Goal: Transaction & Acquisition: Purchase product/service

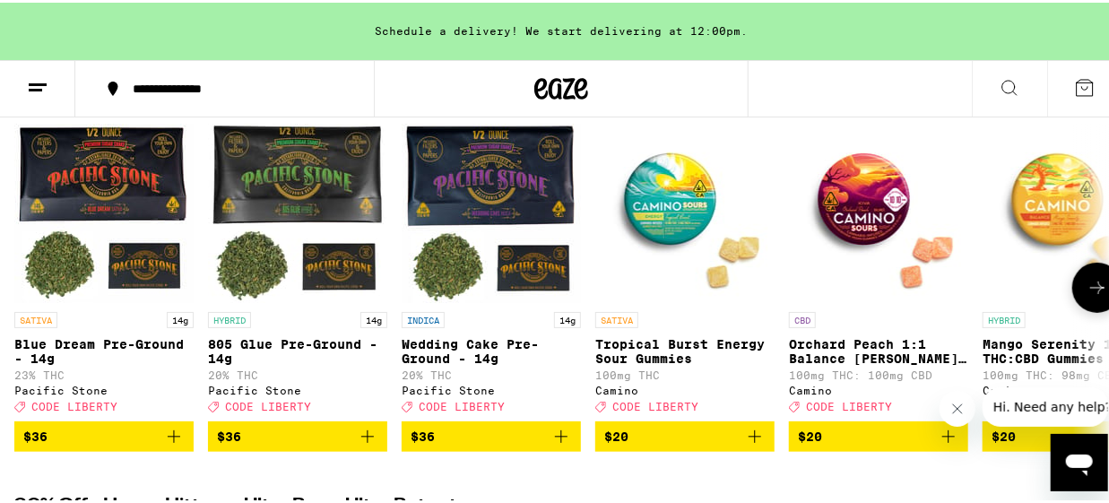
click at [1087, 291] on icon at bounding box center [1098, 285] width 22 height 22
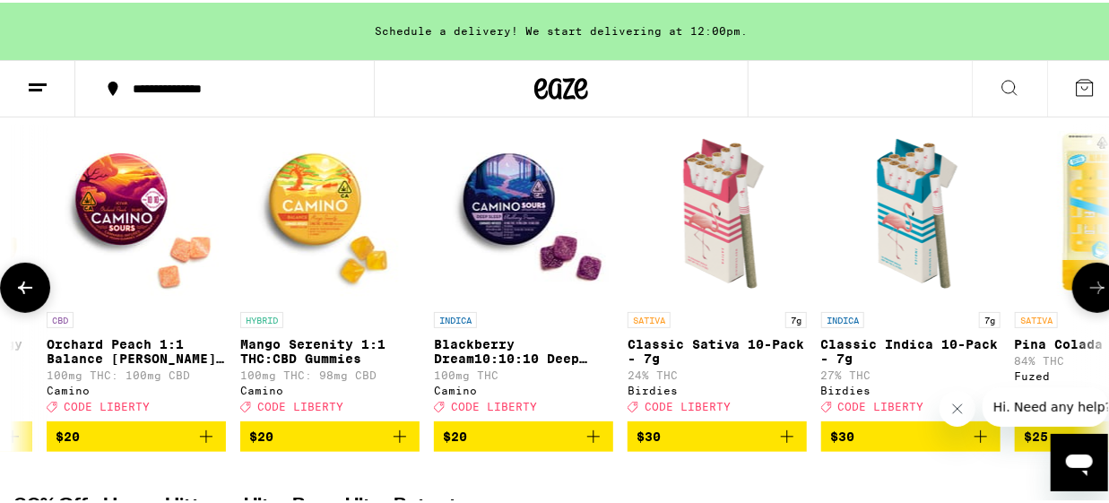
scroll to position [0, 884]
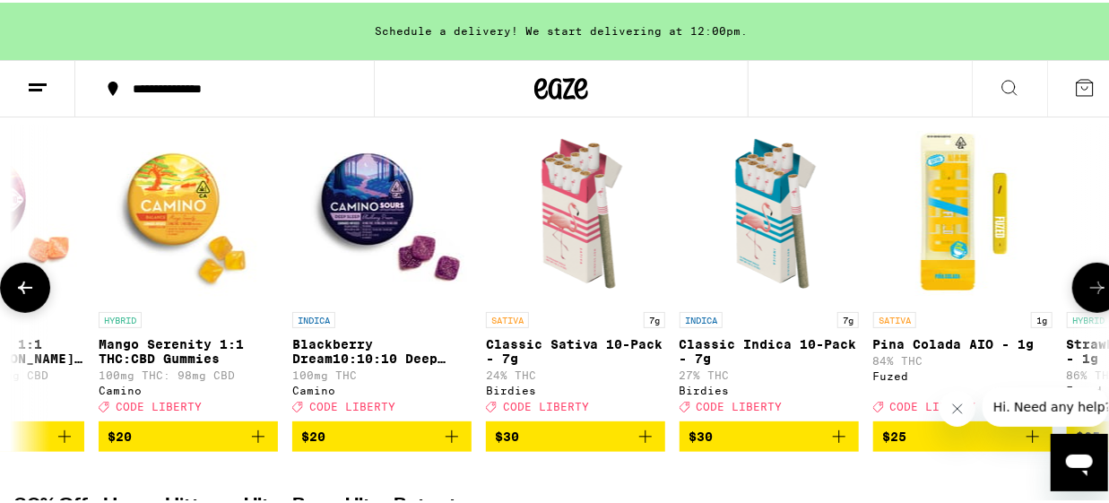
click at [1087, 291] on icon at bounding box center [1098, 285] width 22 height 22
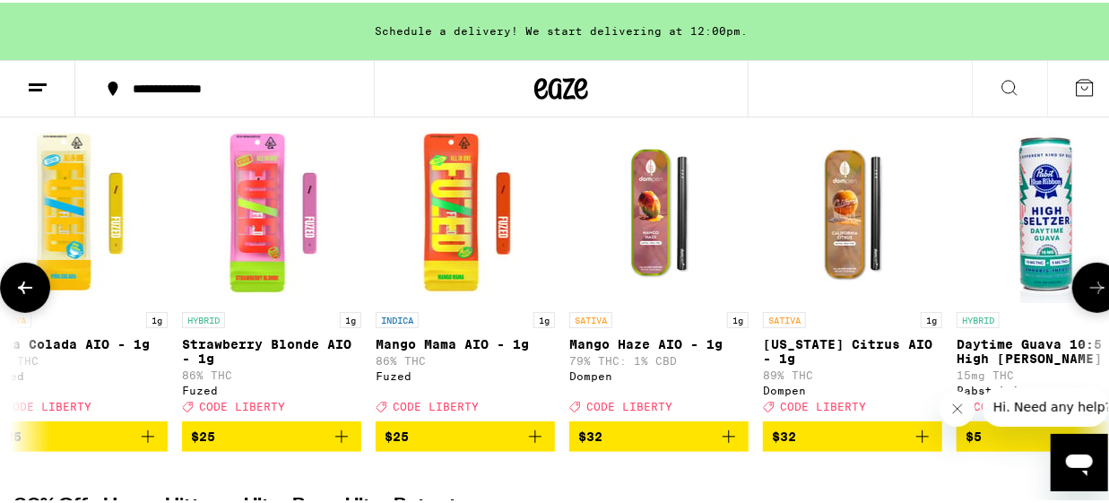
click at [1087, 291] on icon at bounding box center [1098, 285] width 22 height 22
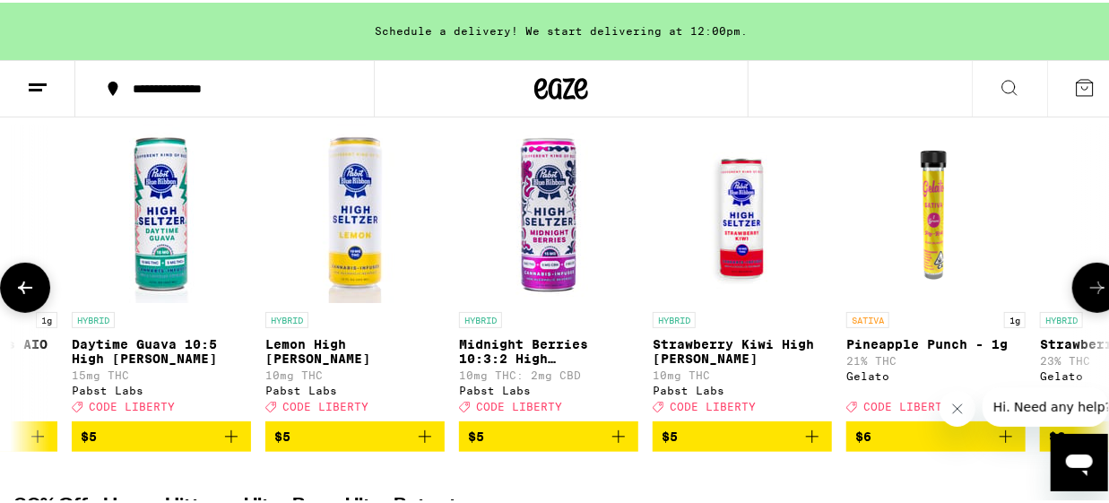
click at [1087, 291] on icon at bounding box center [1098, 285] width 22 height 22
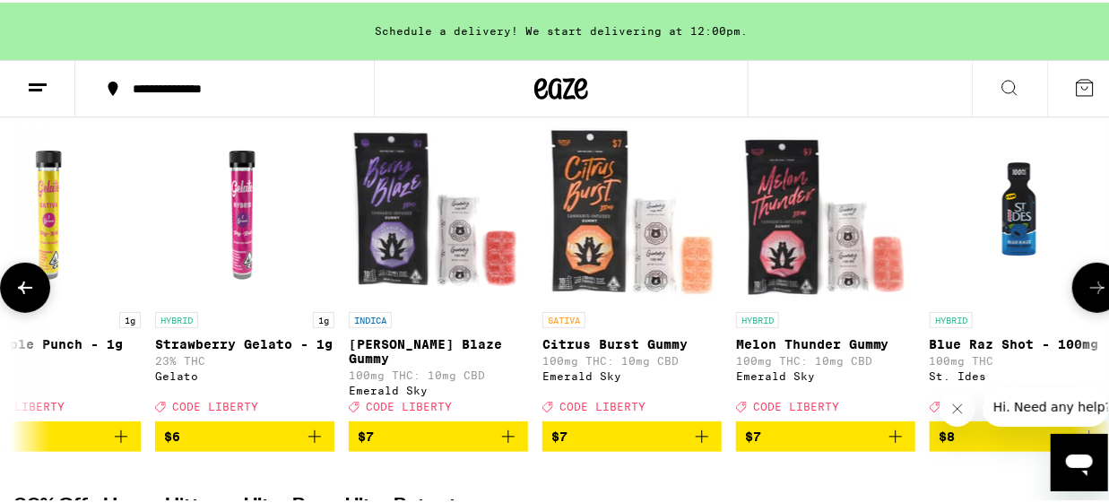
click at [1087, 291] on icon at bounding box center [1098, 285] width 22 height 22
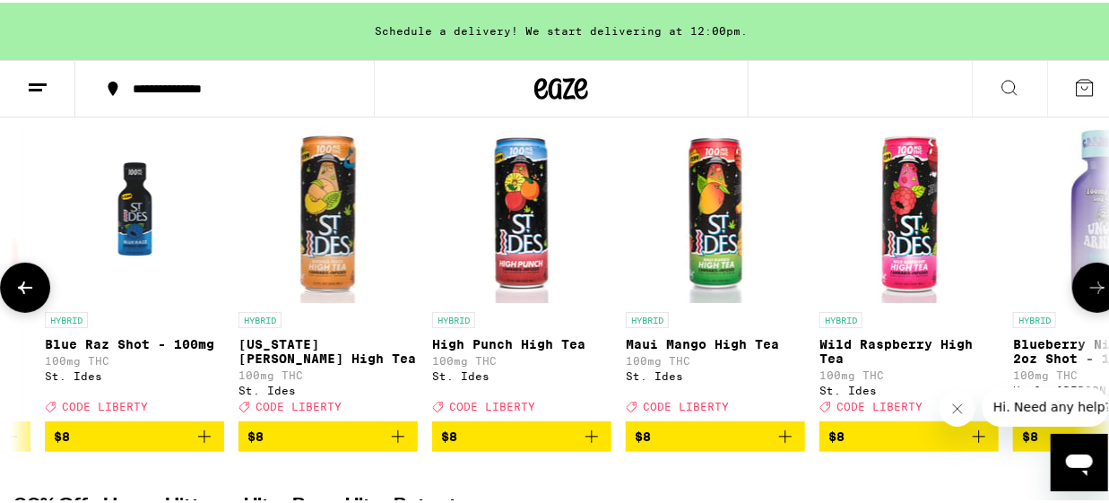
click at [1087, 291] on icon at bounding box center [1098, 285] width 22 height 22
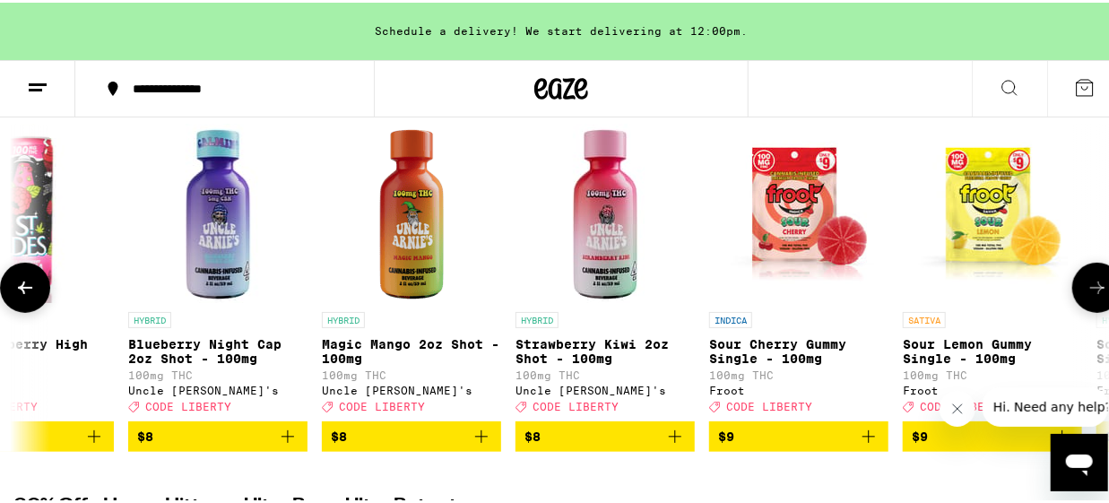
click at [1087, 291] on icon at bounding box center [1098, 285] width 22 height 22
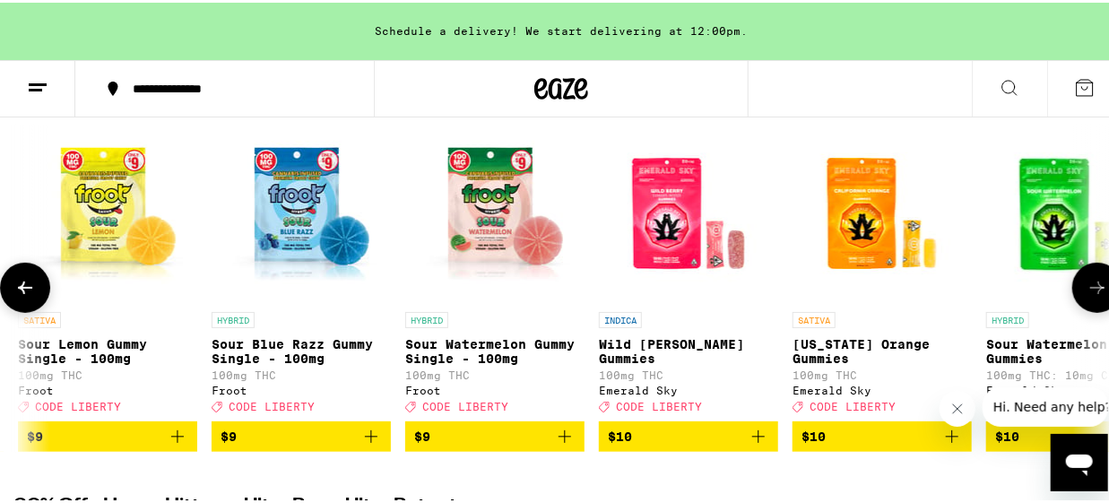
click at [1087, 291] on icon at bounding box center [1098, 285] width 22 height 22
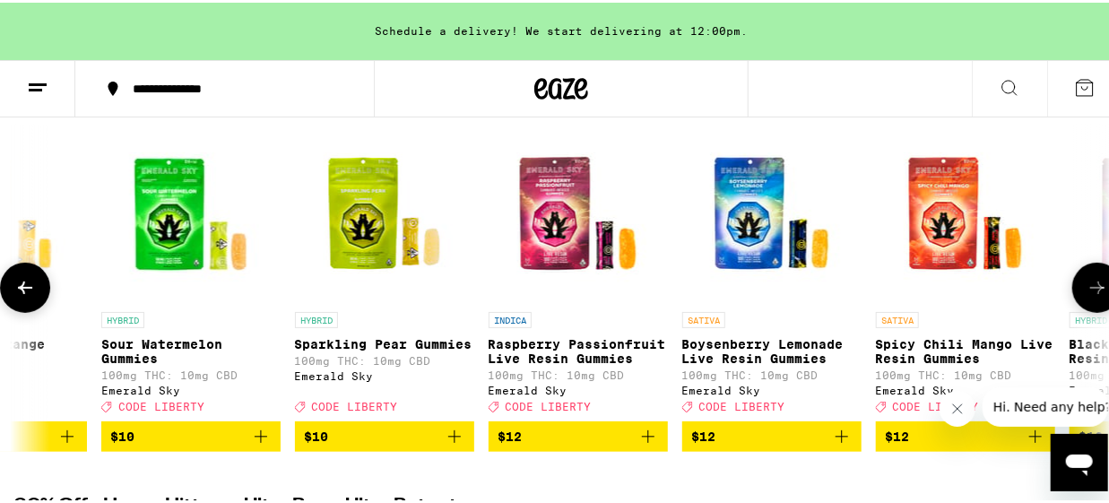
click at [1087, 291] on icon at bounding box center [1098, 285] width 22 height 22
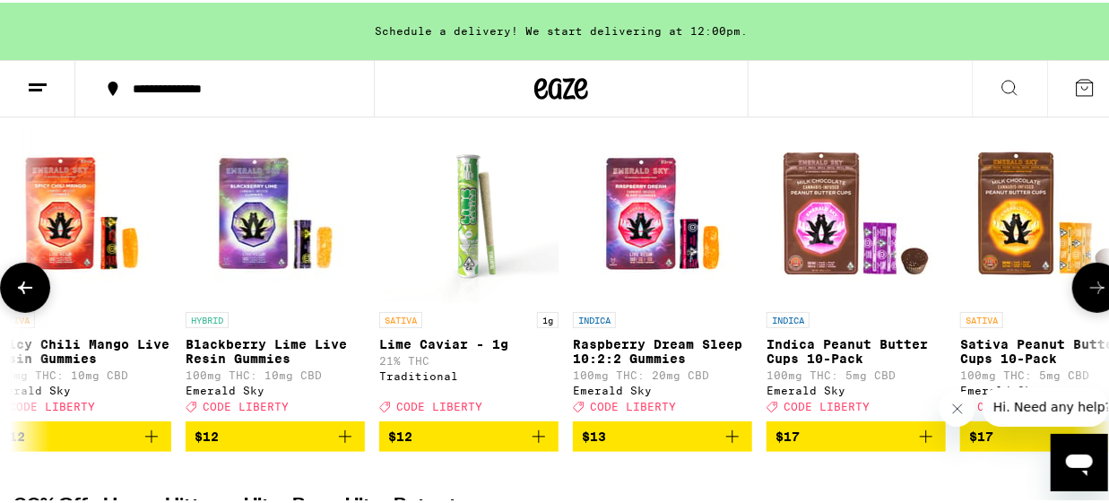
click at [1087, 291] on icon at bounding box center [1098, 285] width 22 height 22
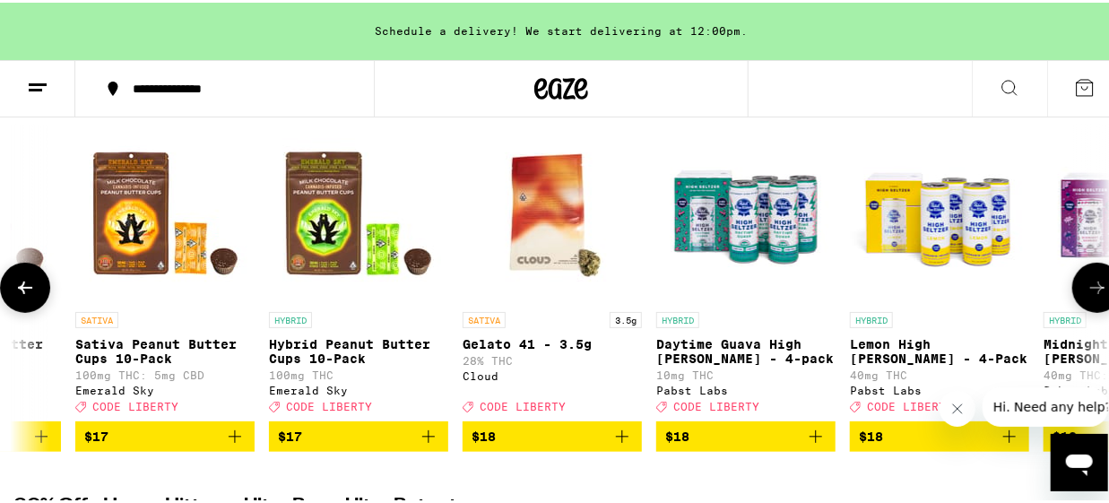
click at [1087, 291] on icon at bounding box center [1098, 285] width 22 height 22
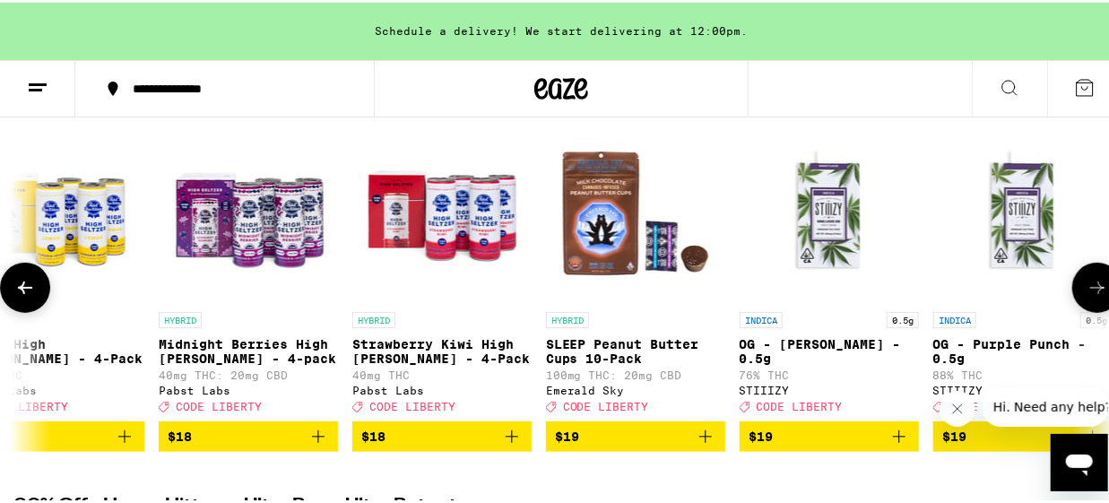
click at [1087, 291] on icon at bounding box center [1098, 285] width 22 height 22
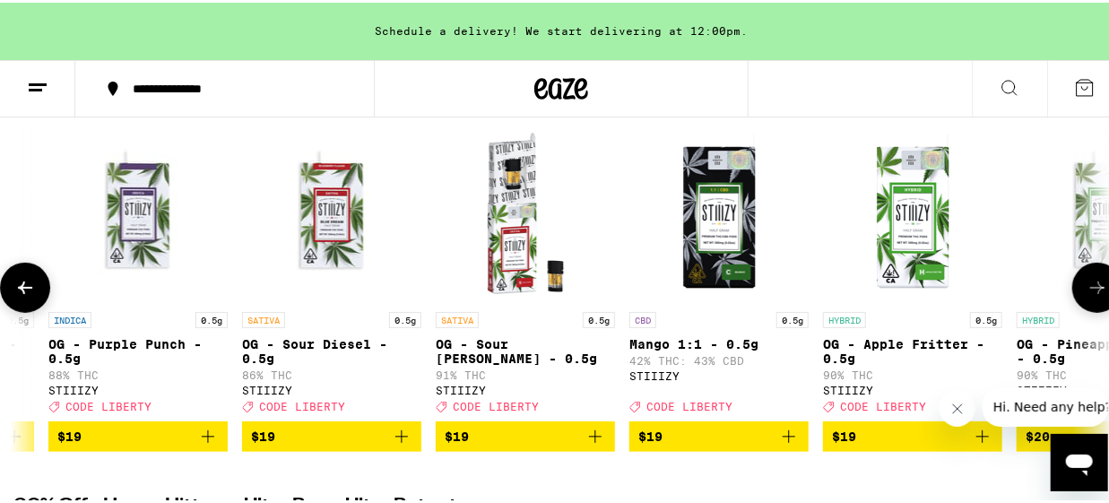
click at [1087, 291] on icon at bounding box center [1098, 285] width 22 height 22
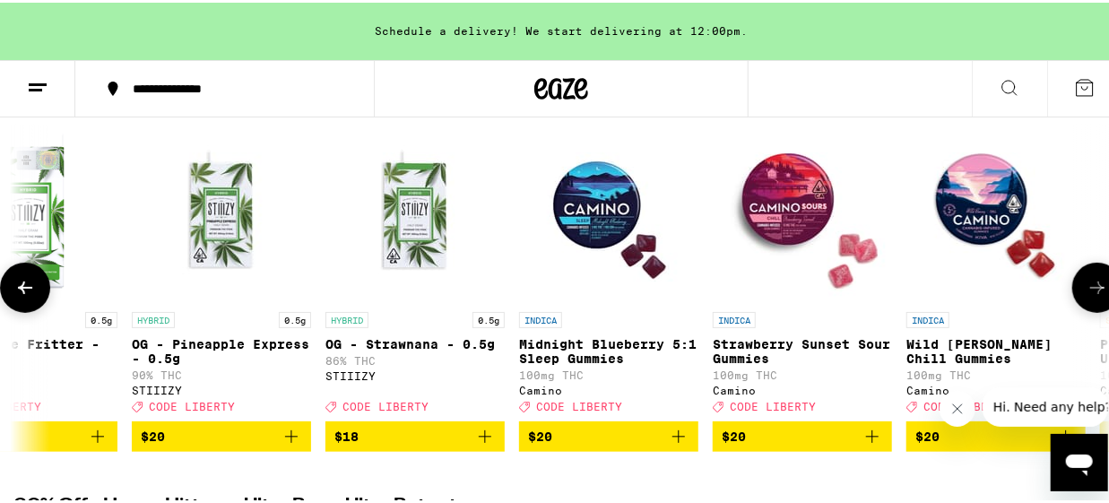
click at [1087, 291] on icon at bounding box center [1098, 285] width 22 height 22
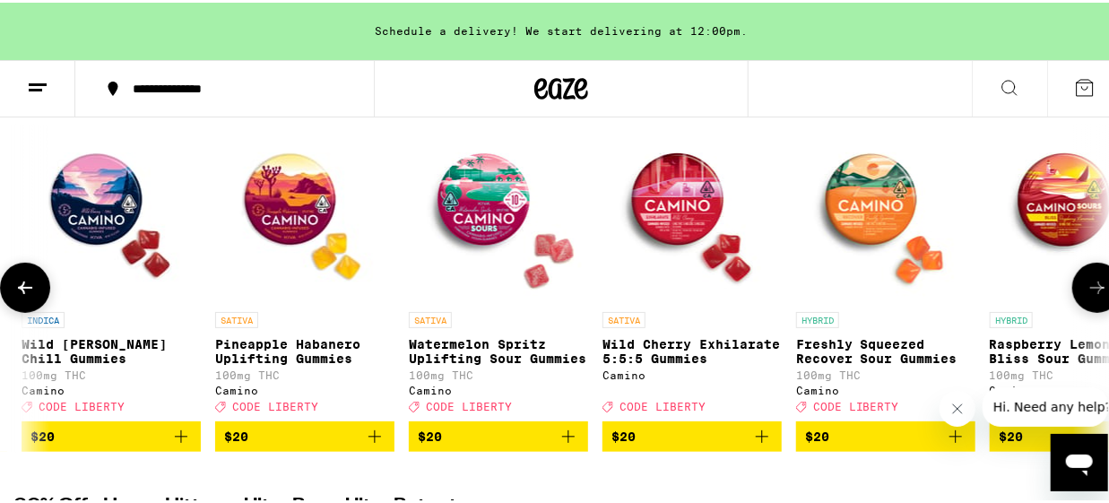
click at [1087, 291] on icon at bounding box center [1098, 285] width 22 height 22
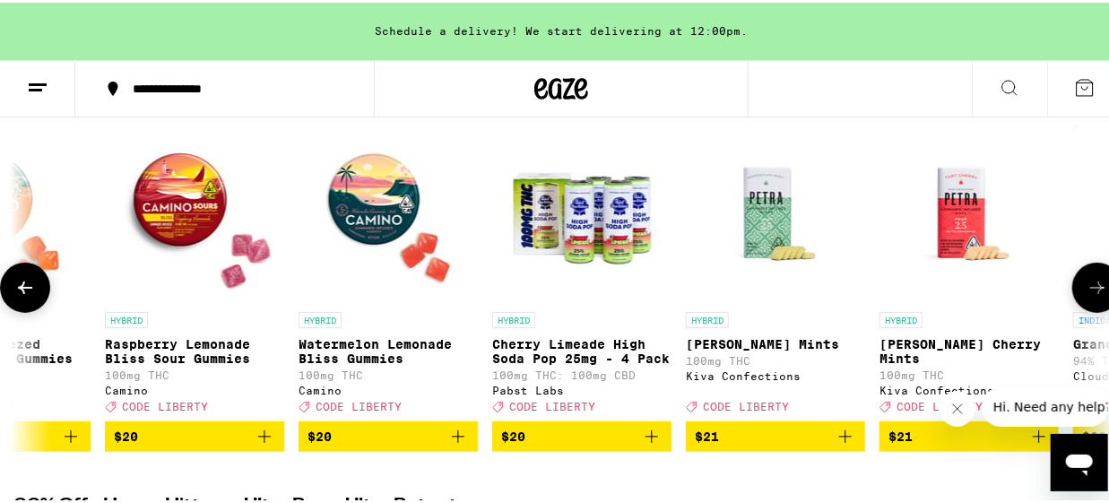
click at [1087, 291] on icon at bounding box center [1098, 285] width 22 height 22
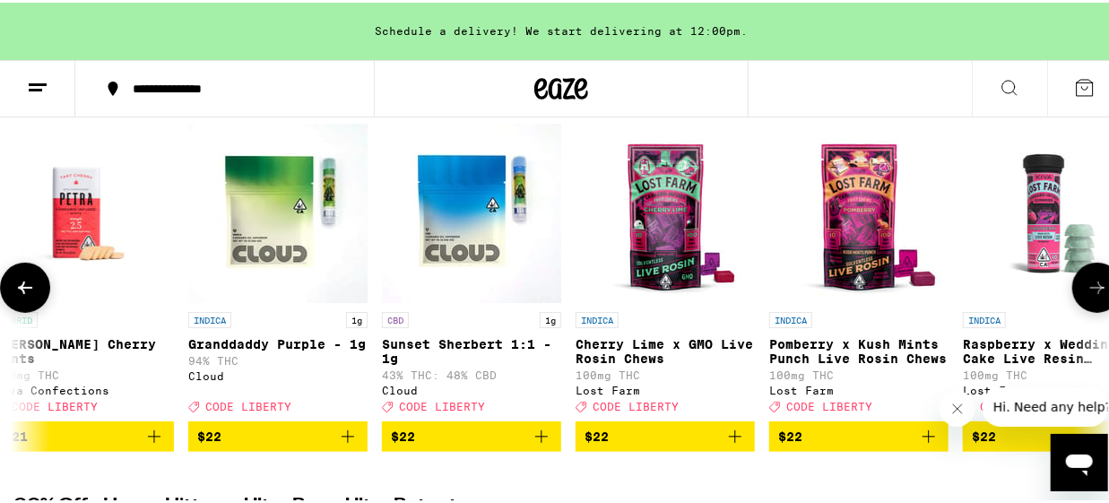
click at [1087, 291] on icon at bounding box center [1098, 285] width 22 height 22
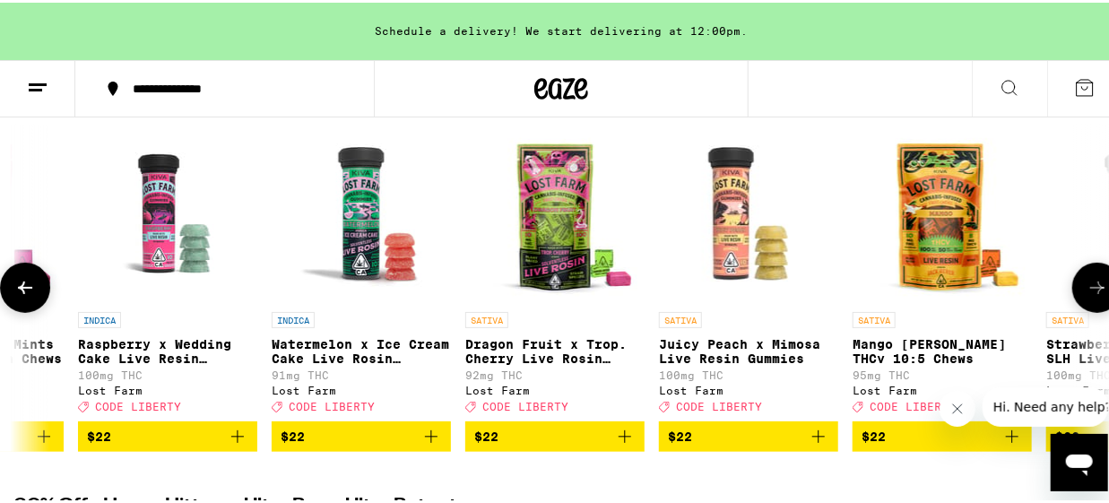
click at [1087, 291] on icon at bounding box center [1098, 285] width 22 height 22
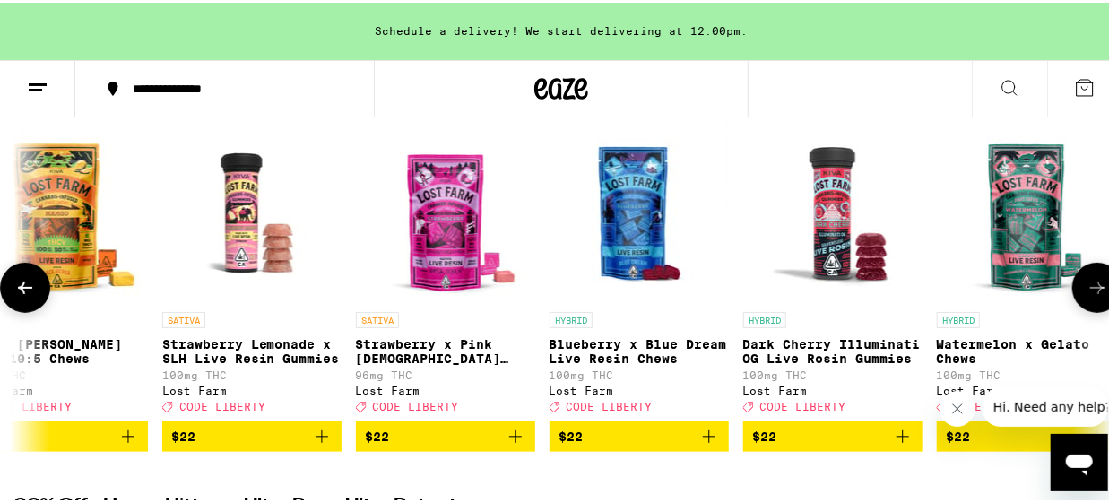
click at [1087, 291] on icon at bounding box center [1098, 285] width 22 height 22
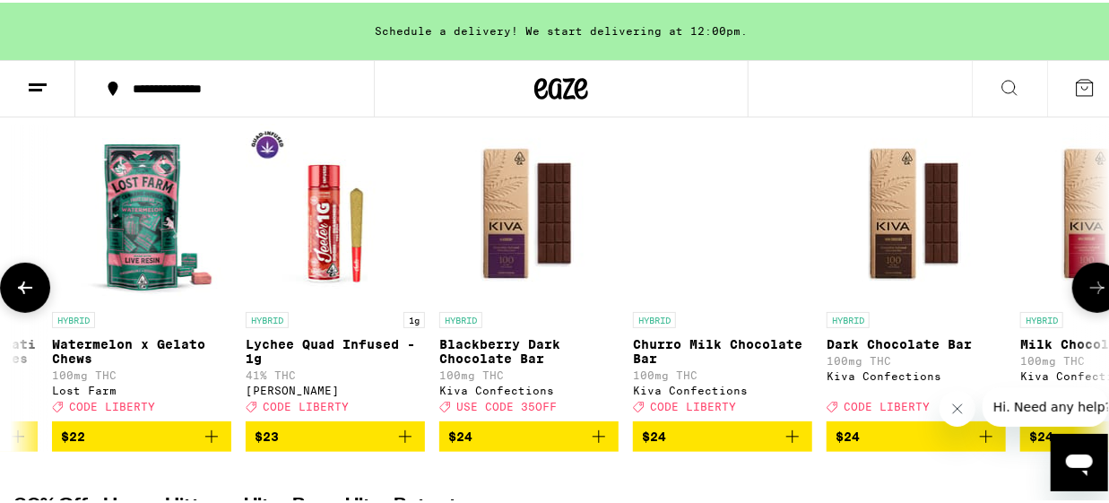
click at [1087, 291] on icon at bounding box center [1098, 285] width 22 height 22
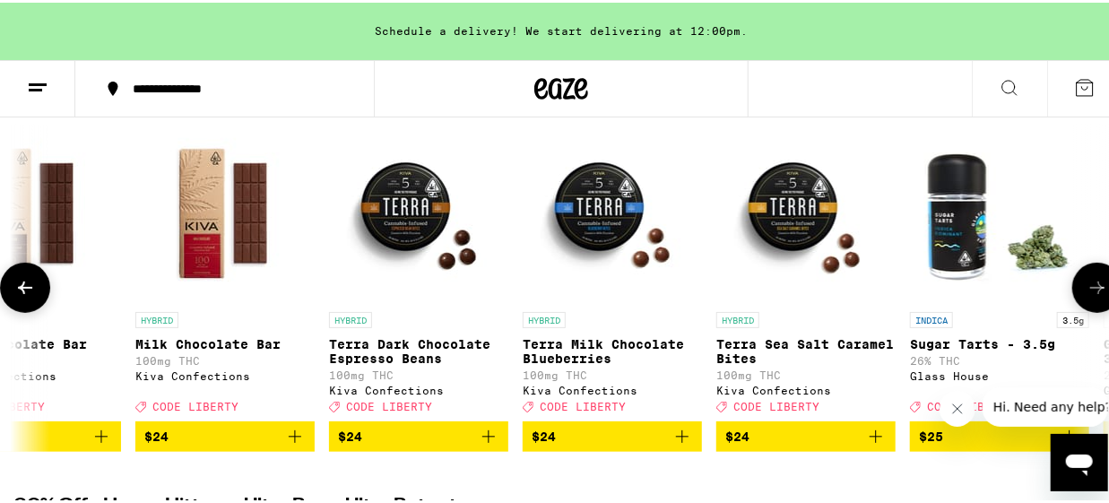
click at [1087, 291] on icon at bounding box center [1098, 285] width 22 height 22
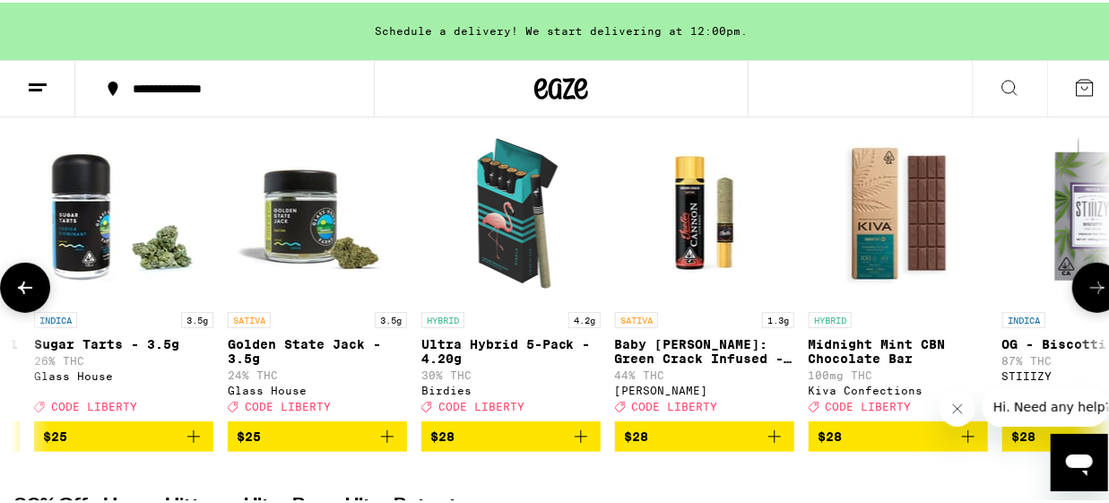
scroll to position [0, 18579]
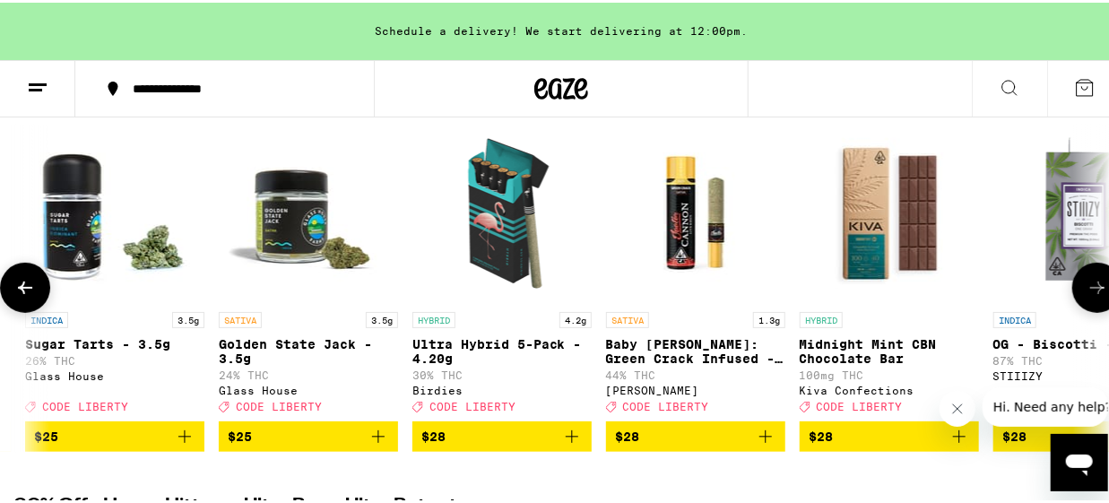
click at [1087, 291] on icon at bounding box center [1098, 285] width 22 height 22
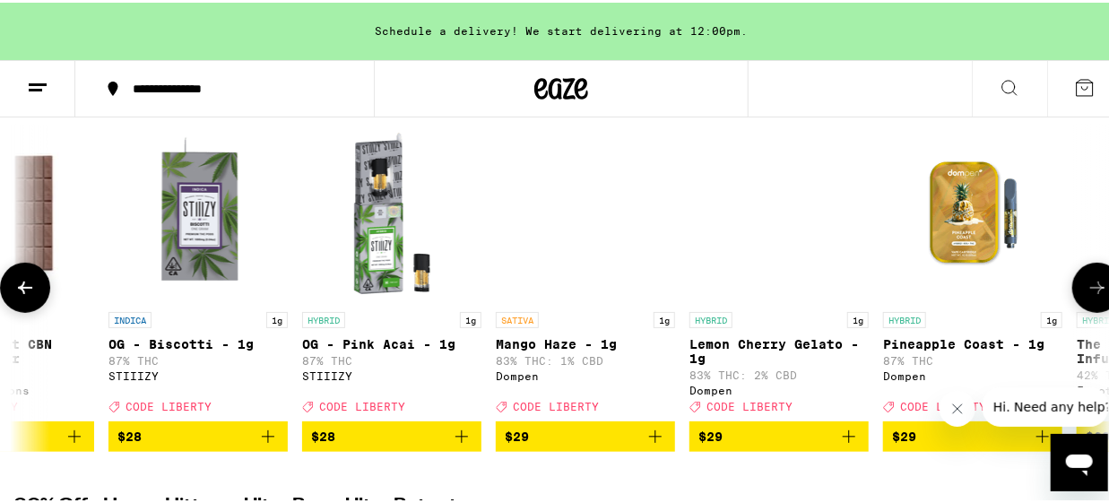
click at [1087, 291] on icon at bounding box center [1098, 285] width 22 height 22
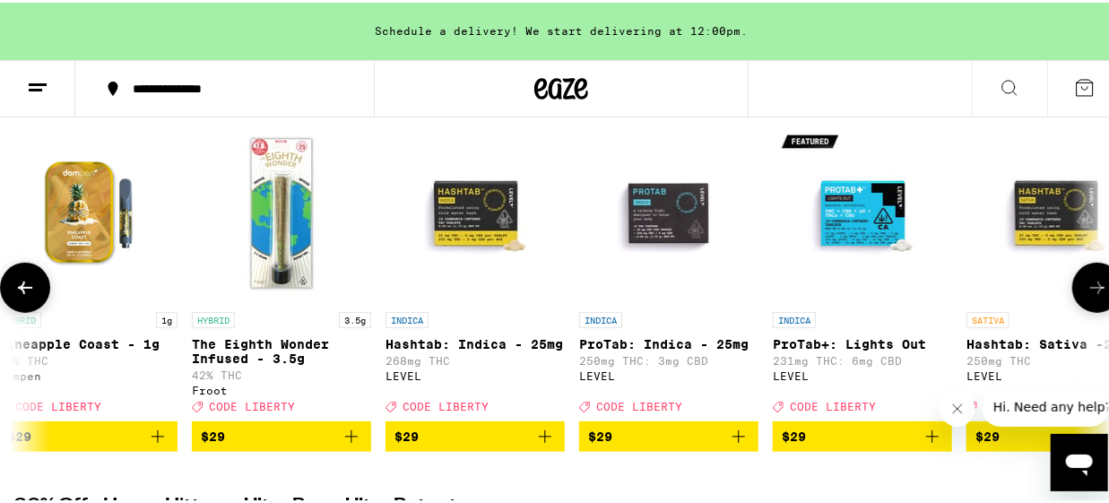
click at [1087, 291] on icon at bounding box center [1098, 285] width 22 height 22
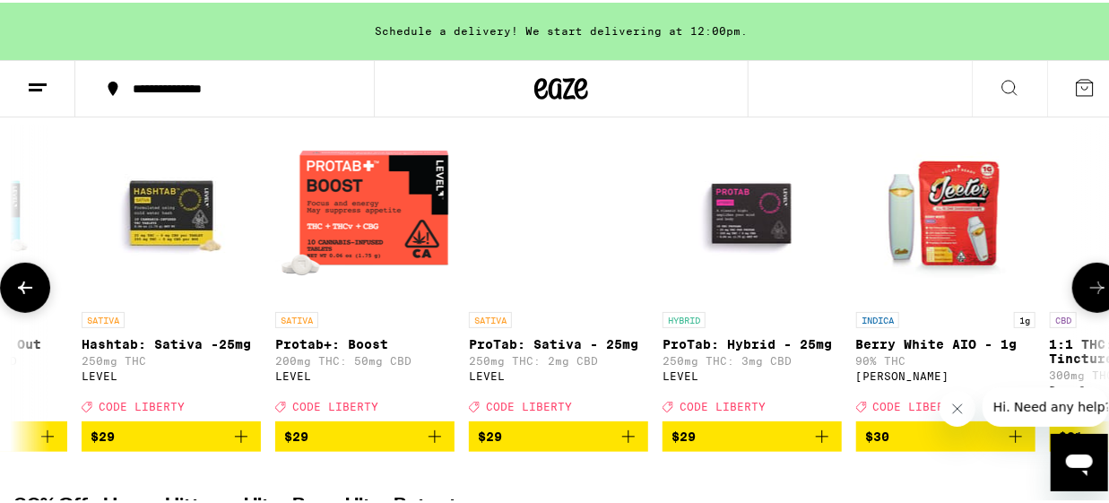
click at [1087, 291] on icon at bounding box center [1098, 285] width 22 height 22
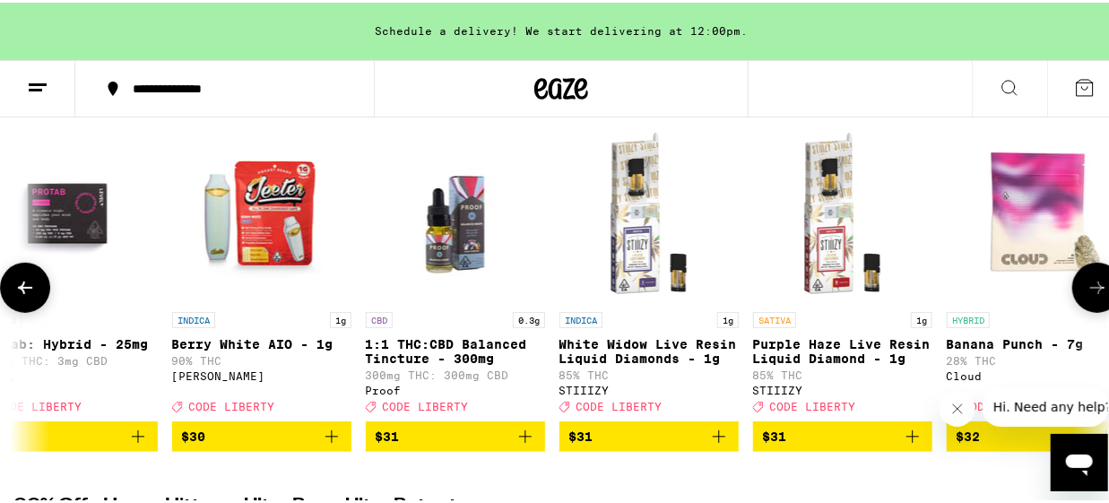
scroll to position [0, 22118]
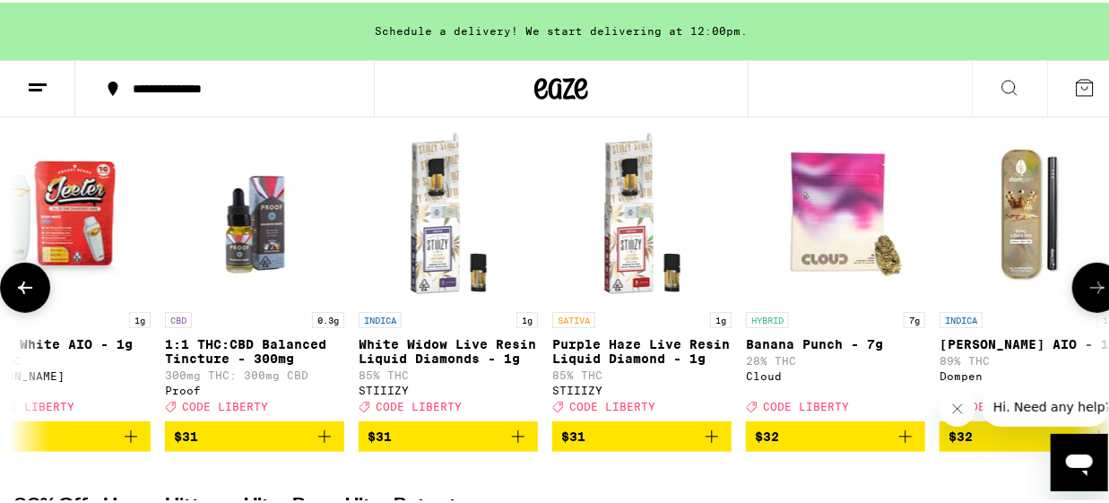
click at [1087, 291] on icon at bounding box center [1098, 285] width 22 height 22
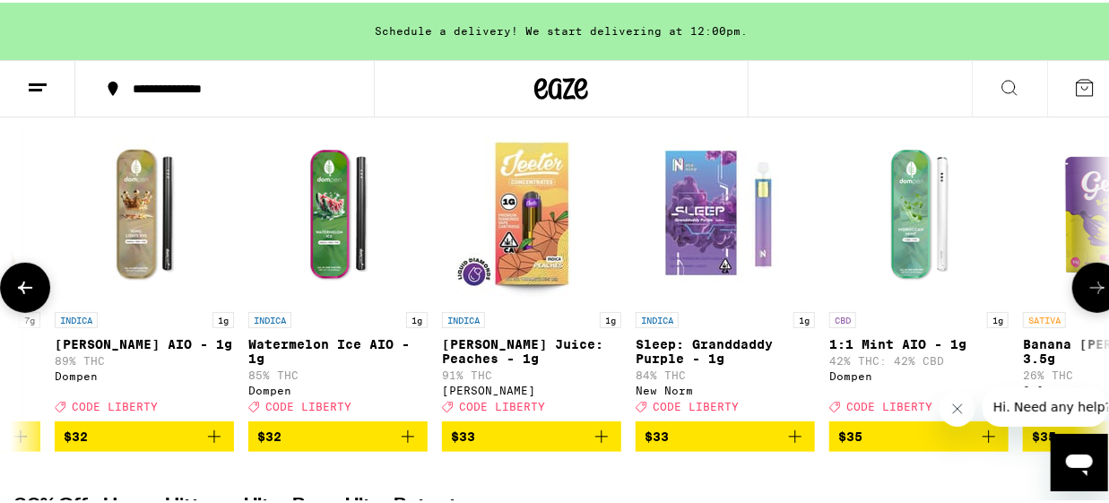
click at [1087, 291] on icon at bounding box center [1098, 285] width 22 height 22
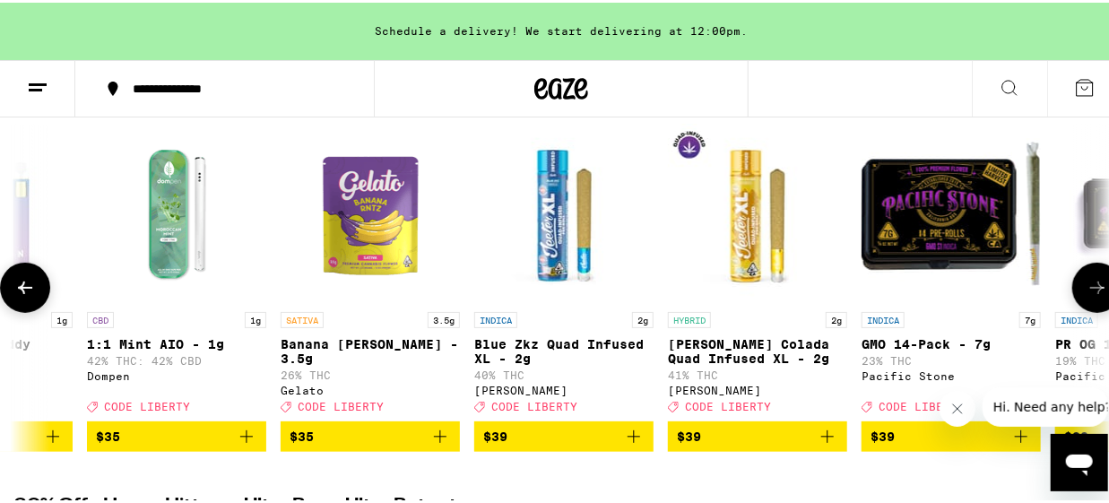
scroll to position [0, 23887]
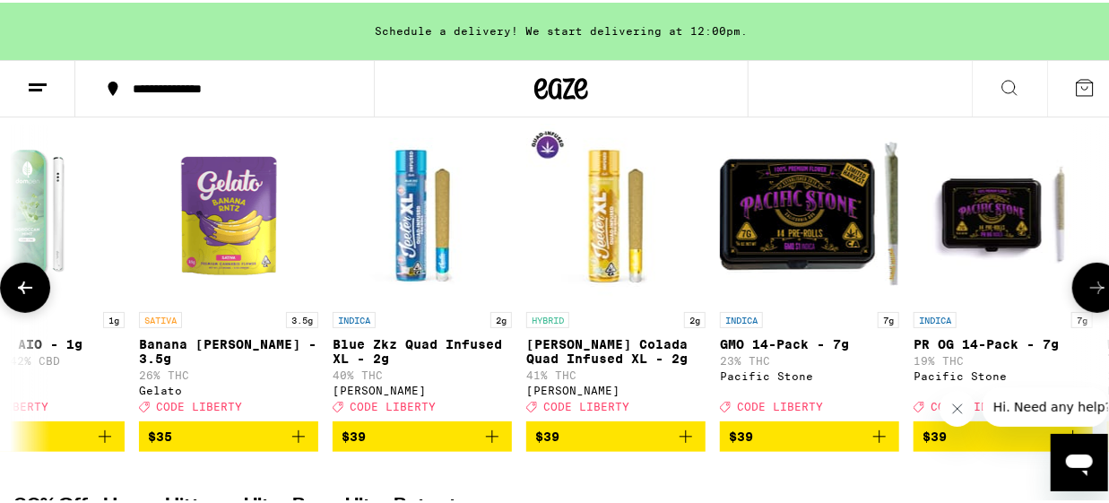
click at [1087, 291] on icon at bounding box center [1098, 285] width 22 height 22
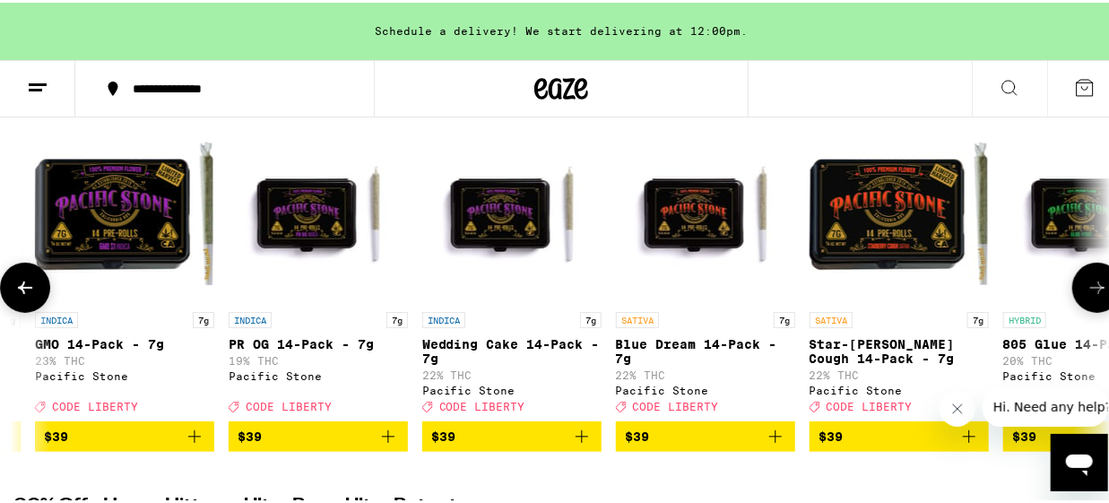
scroll to position [0, 24772]
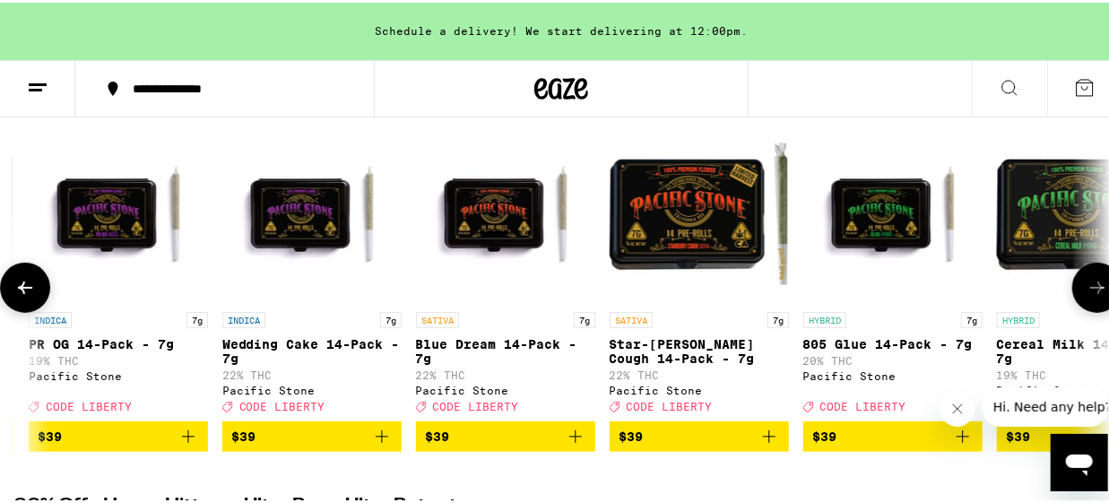
click at [1087, 291] on icon at bounding box center [1098, 285] width 22 height 22
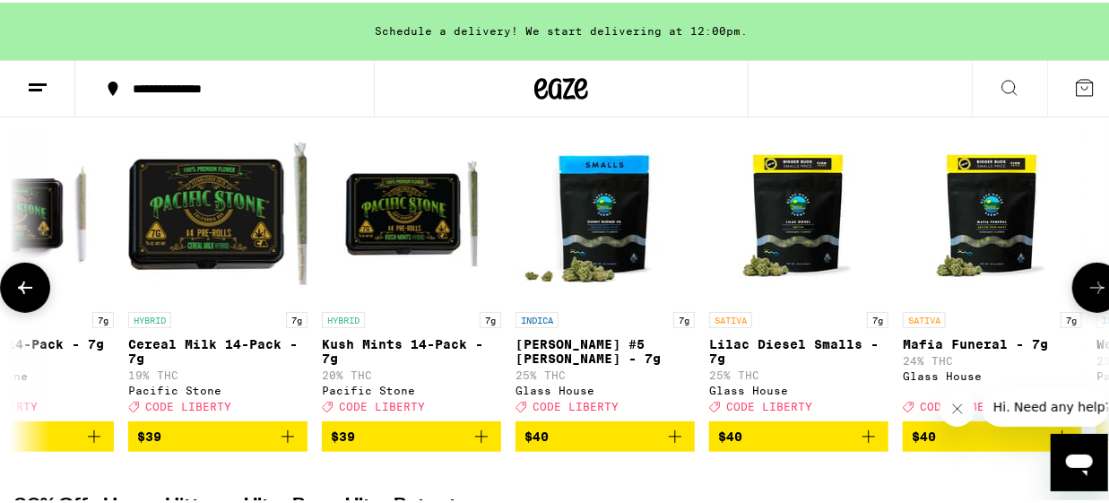
scroll to position [0, 25657]
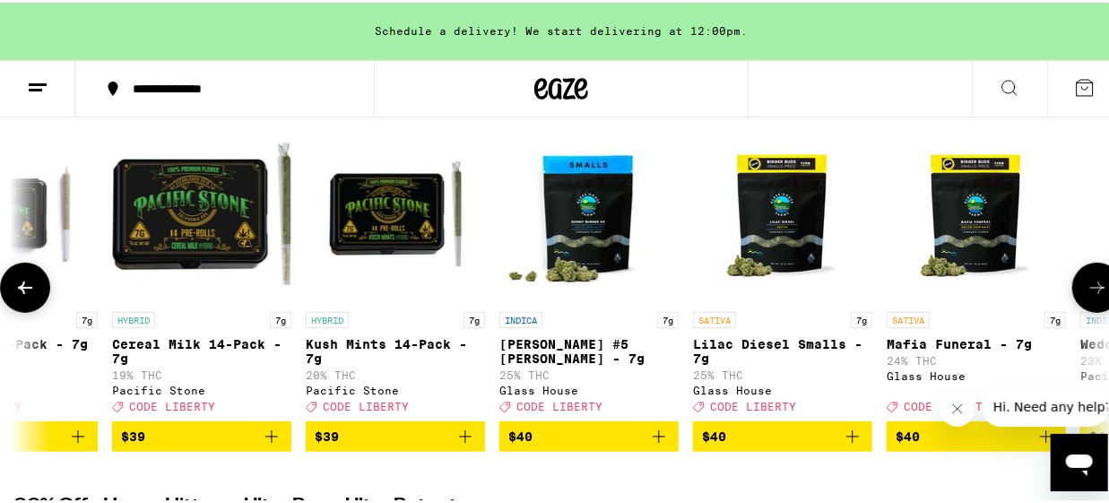
click at [1087, 291] on icon at bounding box center [1098, 285] width 22 height 22
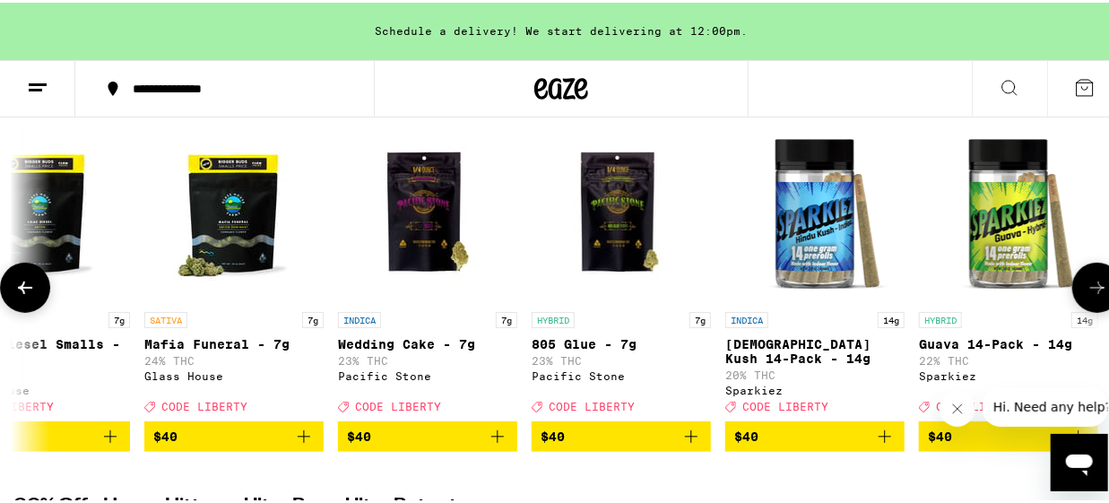
scroll to position [0, 26542]
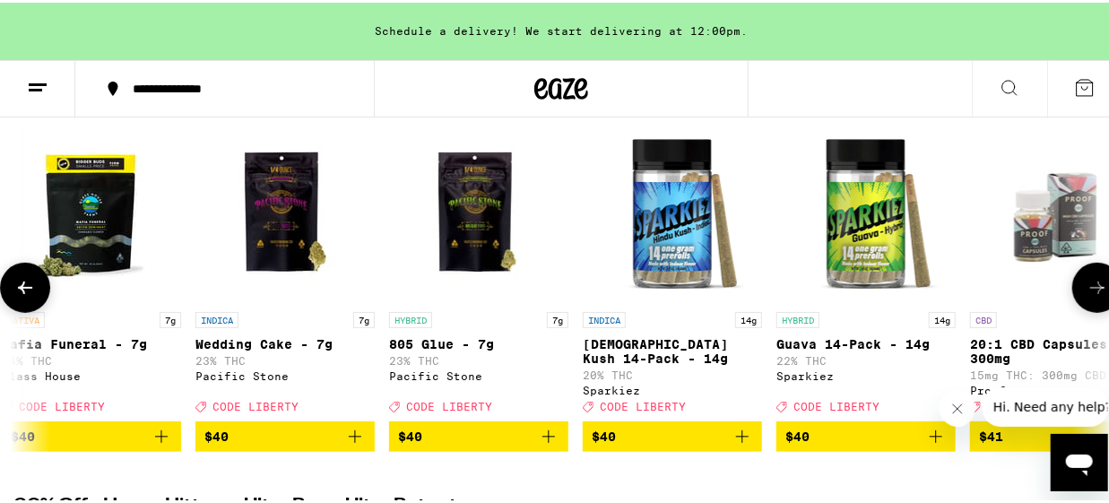
click at [1087, 291] on icon at bounding box center [1098, 285] width 22 height 22
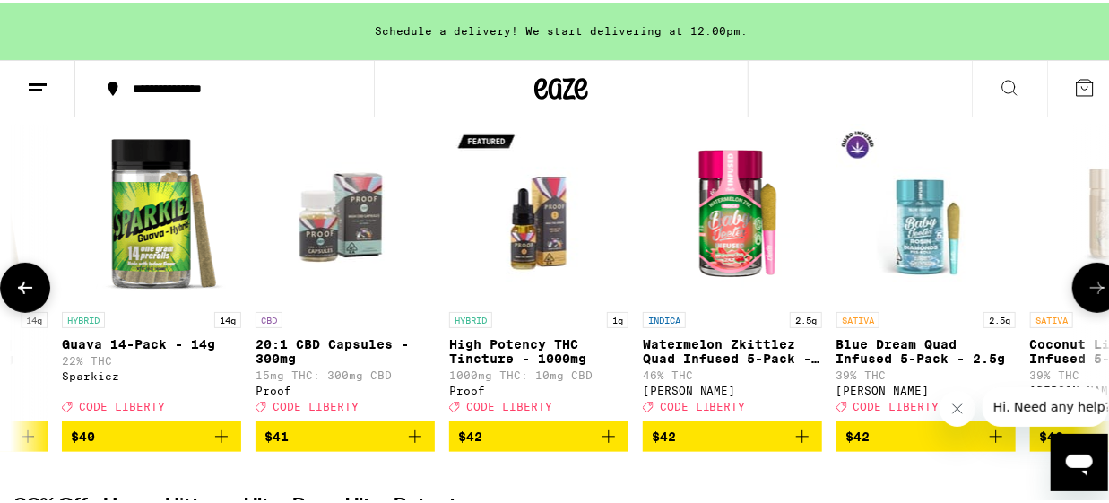
scroll to position [0, 27426]
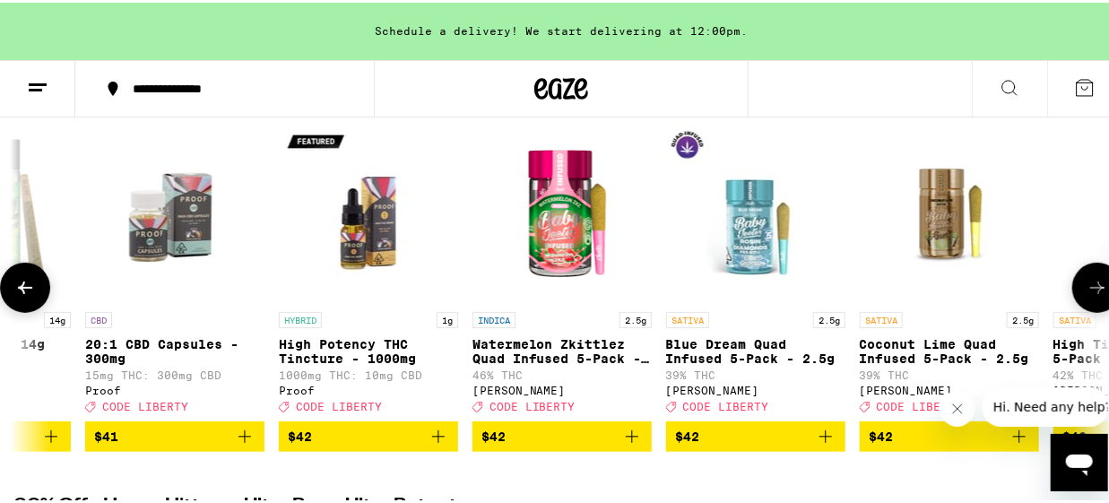
click at [1090, 291] on icon at bounding box center [1097, 285] width 14 height 13
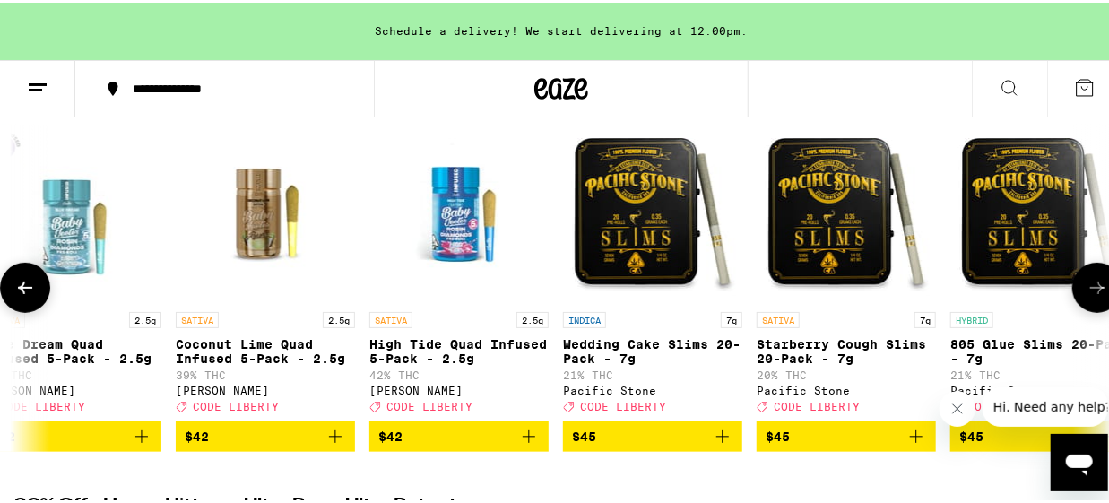
scroll to position [0, 28311]
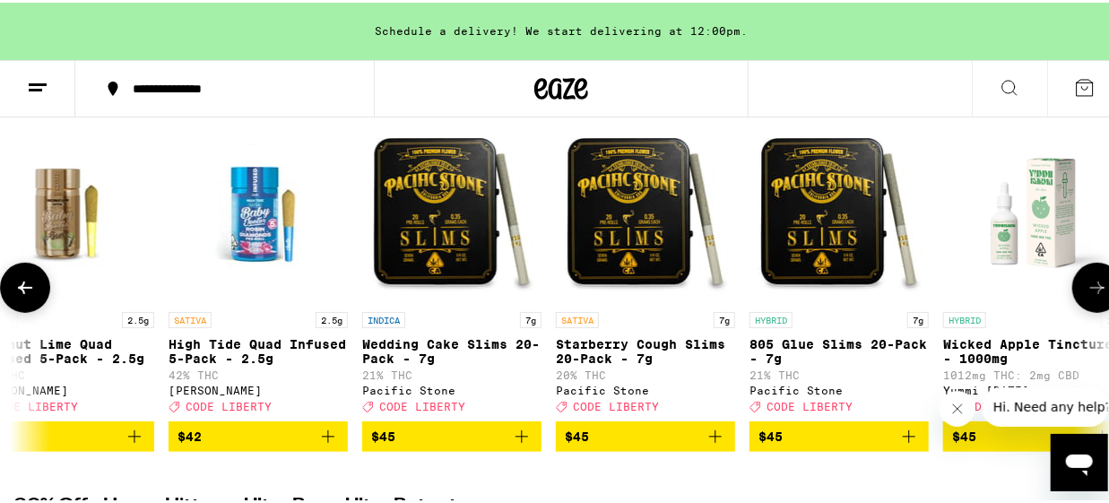
click at [1090, 291] on icon at bounding box center [1097, 285] width 14 height 13
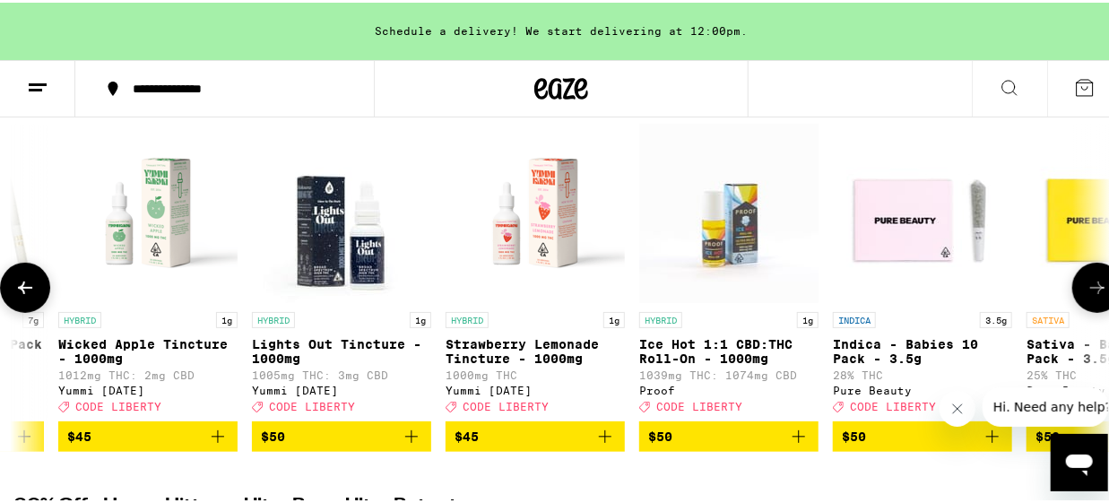
click at [1090, 291] on icon at bounding box center [1097, 285] width 14 height 13
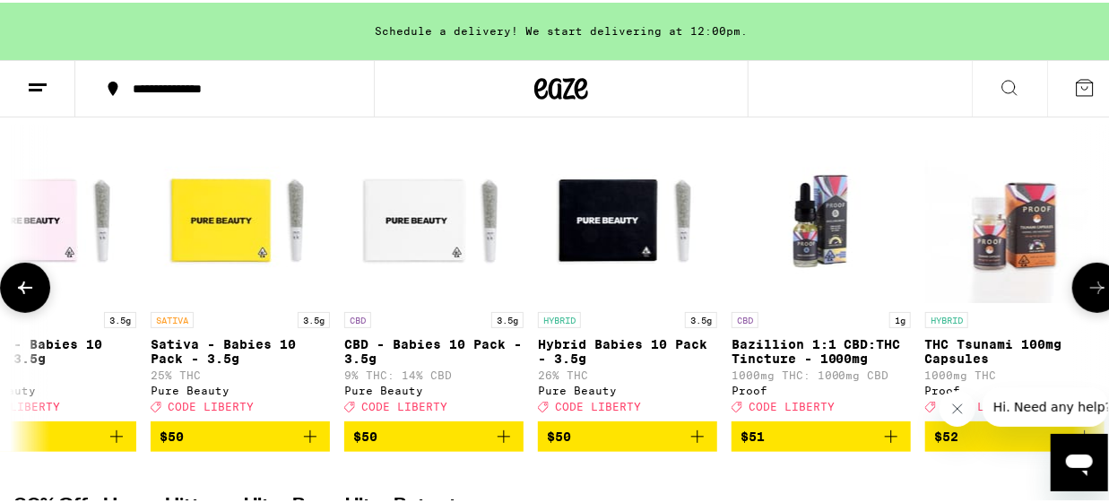
scroll to position [0, 30081]
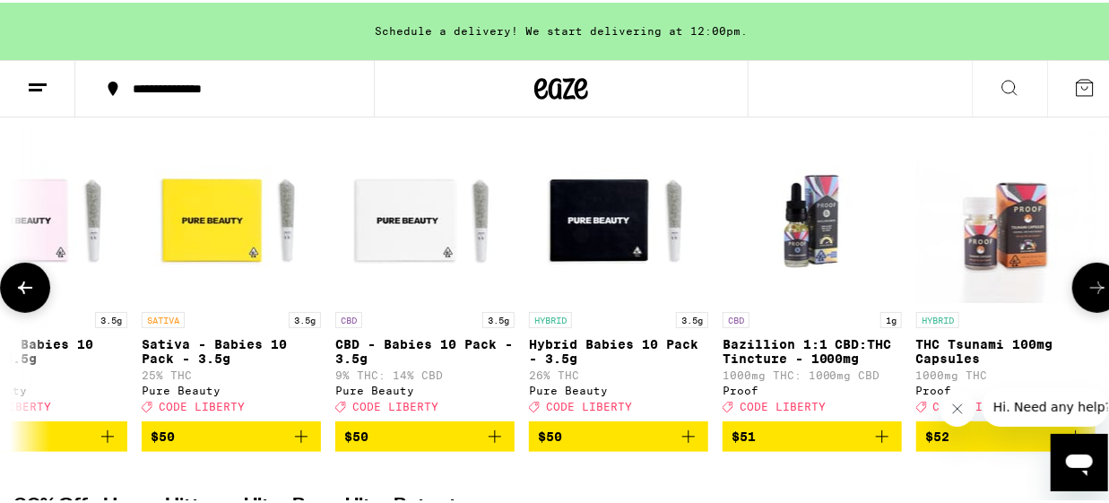
click at [1090, 291] on icon at bounding box center [1097, 285] width 14 height 13
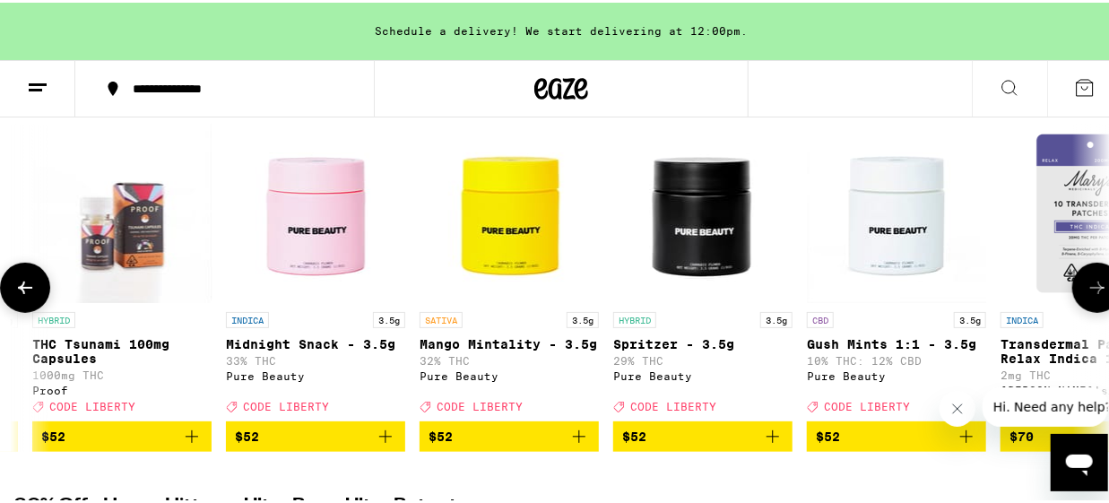
click at [1090, 291] on icon at bounding box center [1097, 285] width 14 height 13
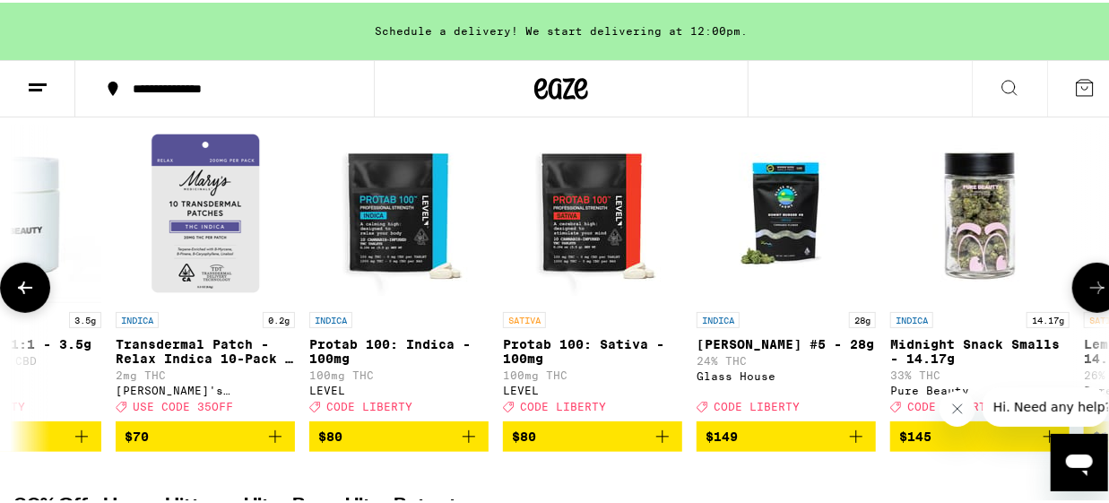
click at [1090, 291] on icon at bounding box center [1097, 285] width 14 height 13
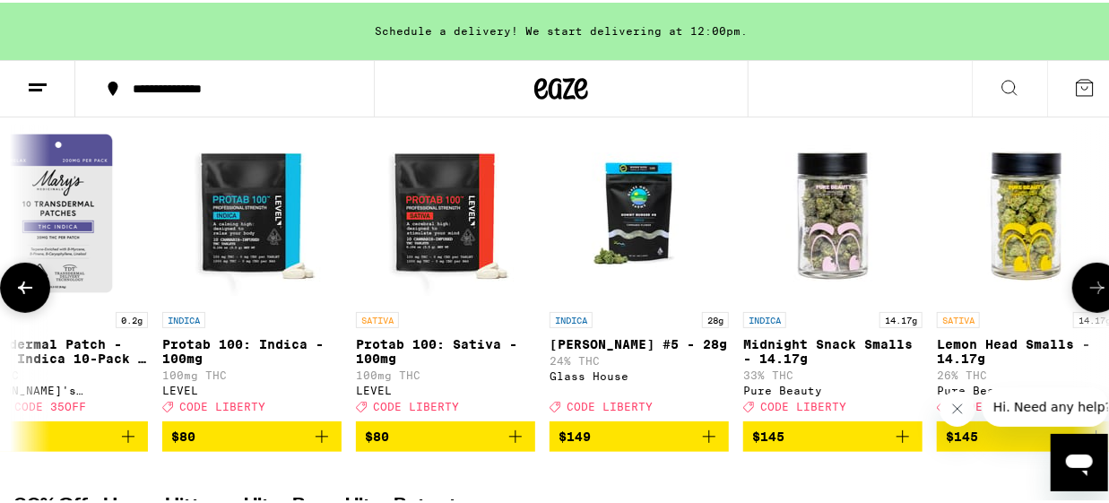
scroll to position [0, 32224]
